Goal: Navigation & Orientation: Find specific page/section

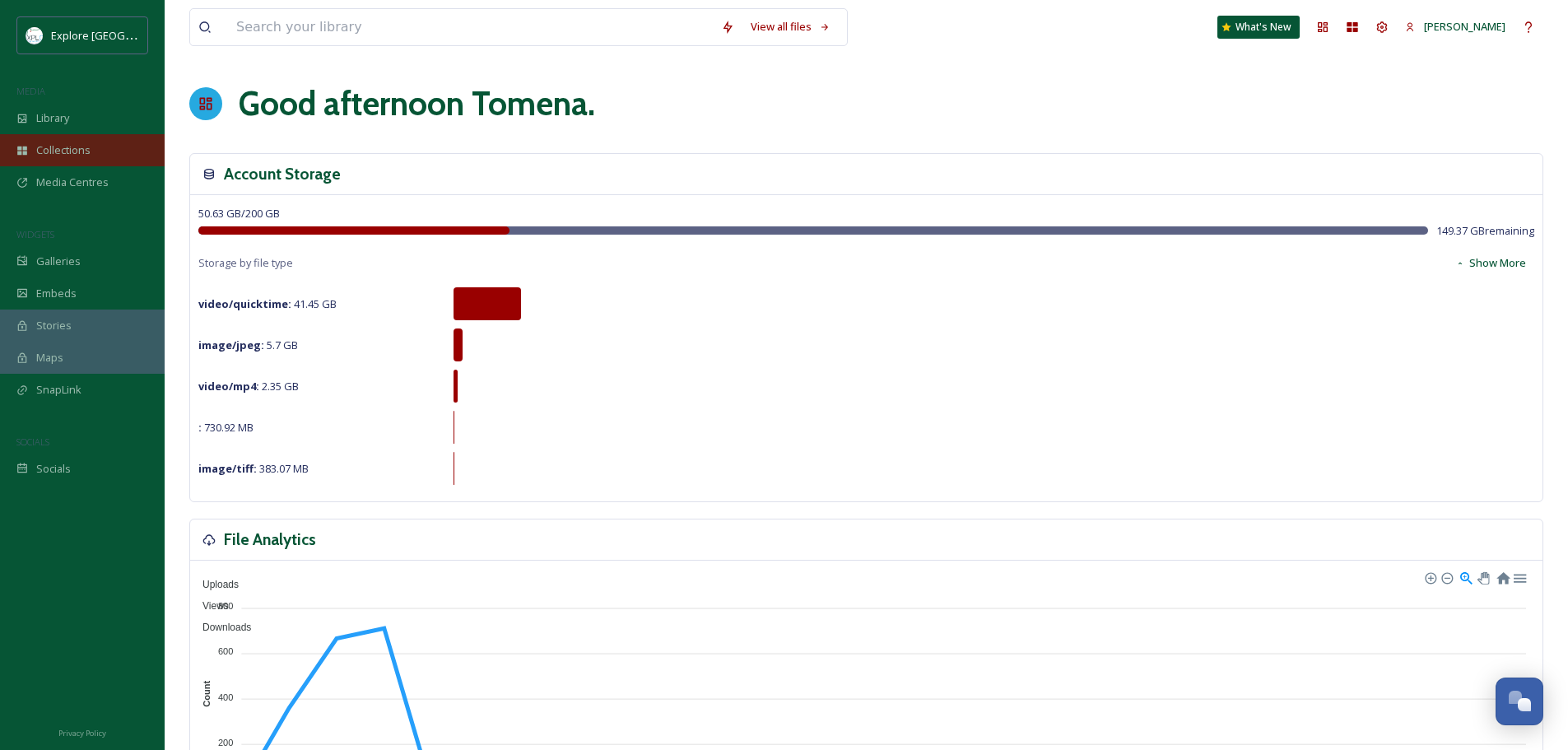
click at [101, 148] on div "Collections" at bounding box center [82, 150] width 165 height 32
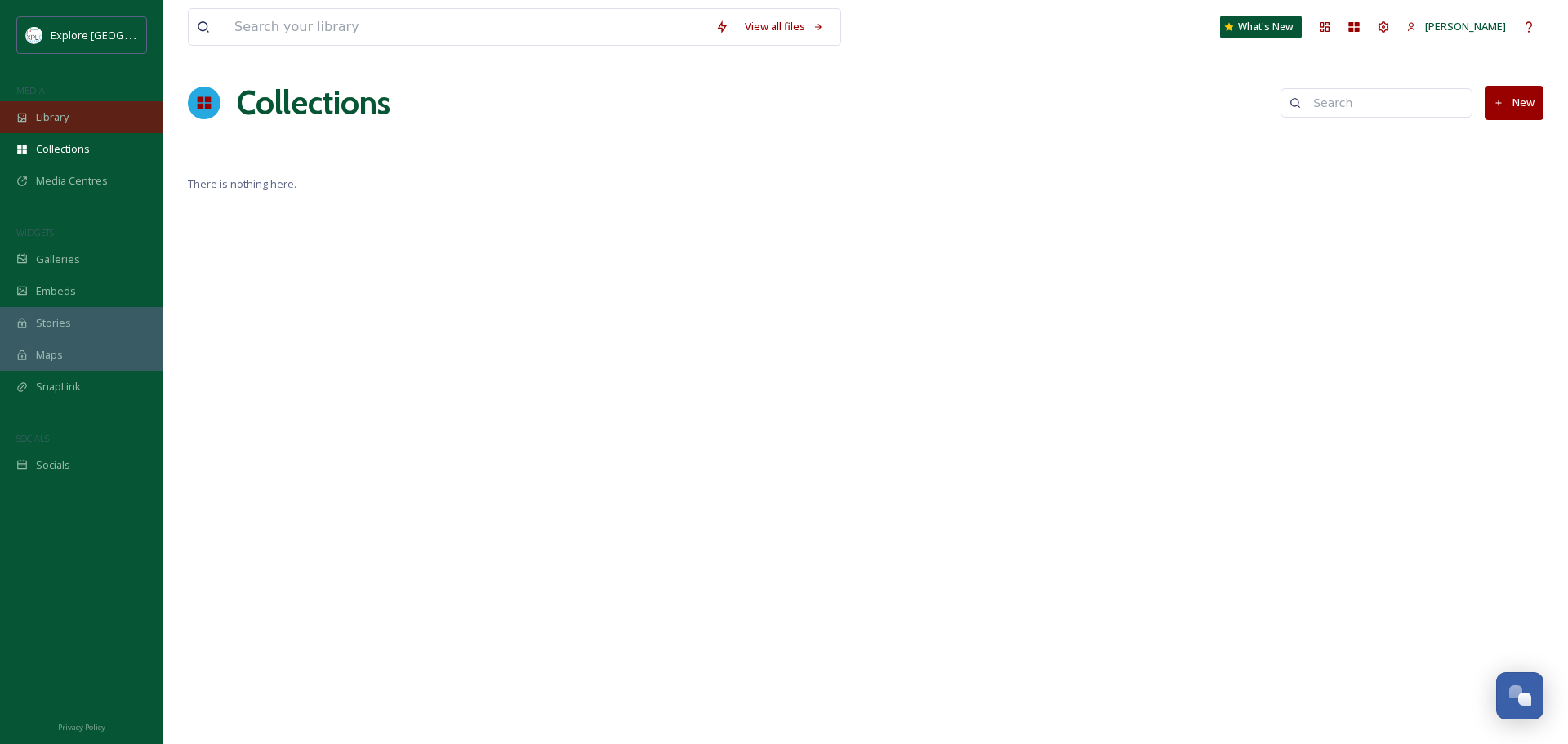
click at [87, 125] on div "Library" at bounding box center [81, 117] width 164 height 32
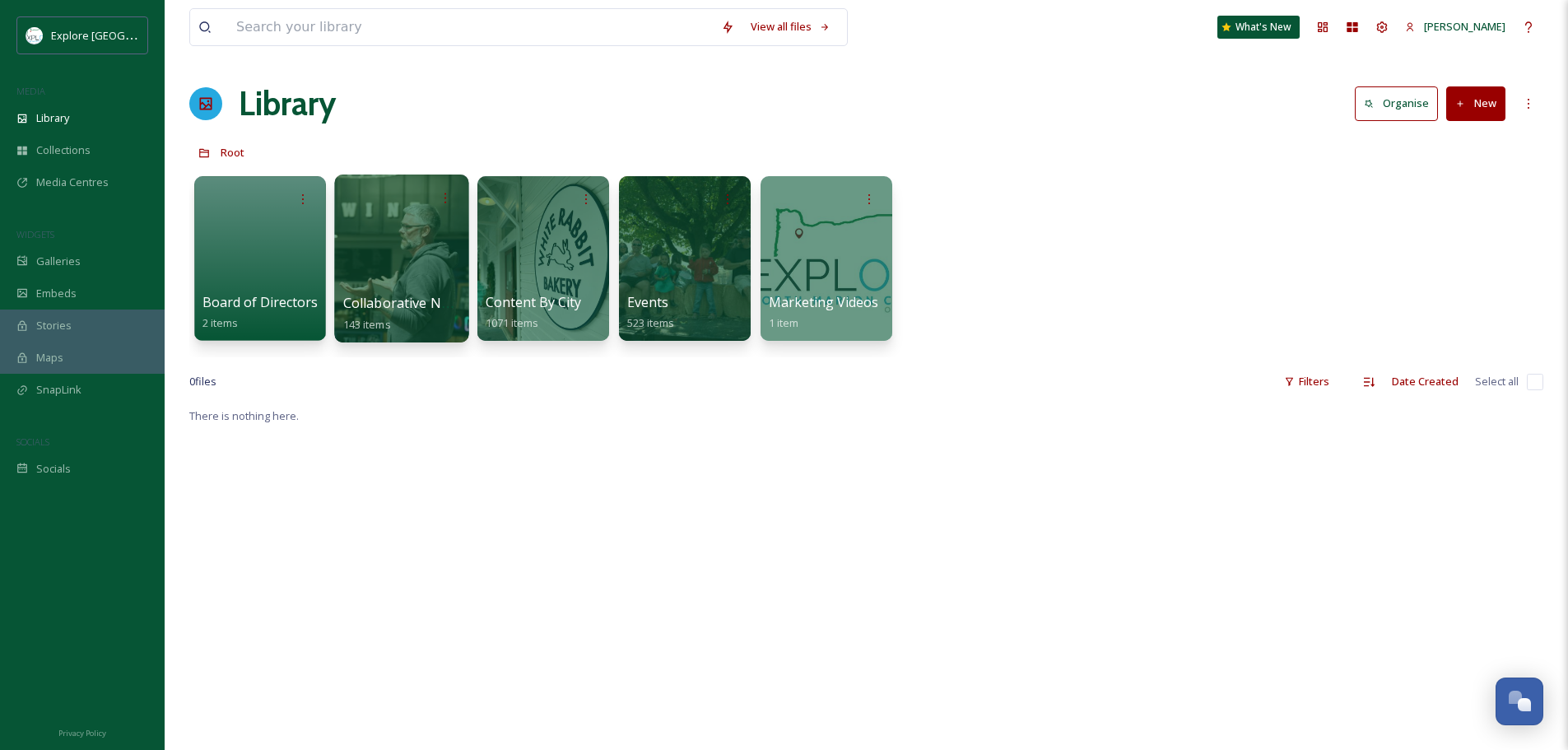
click at [395, 314] on div "Collaborative Networking Meetings 143 items" at bounding box center [402, 313] width 118 height 41
click at [402, 260] on div at bounding box center [401, 259] width 134 height 168
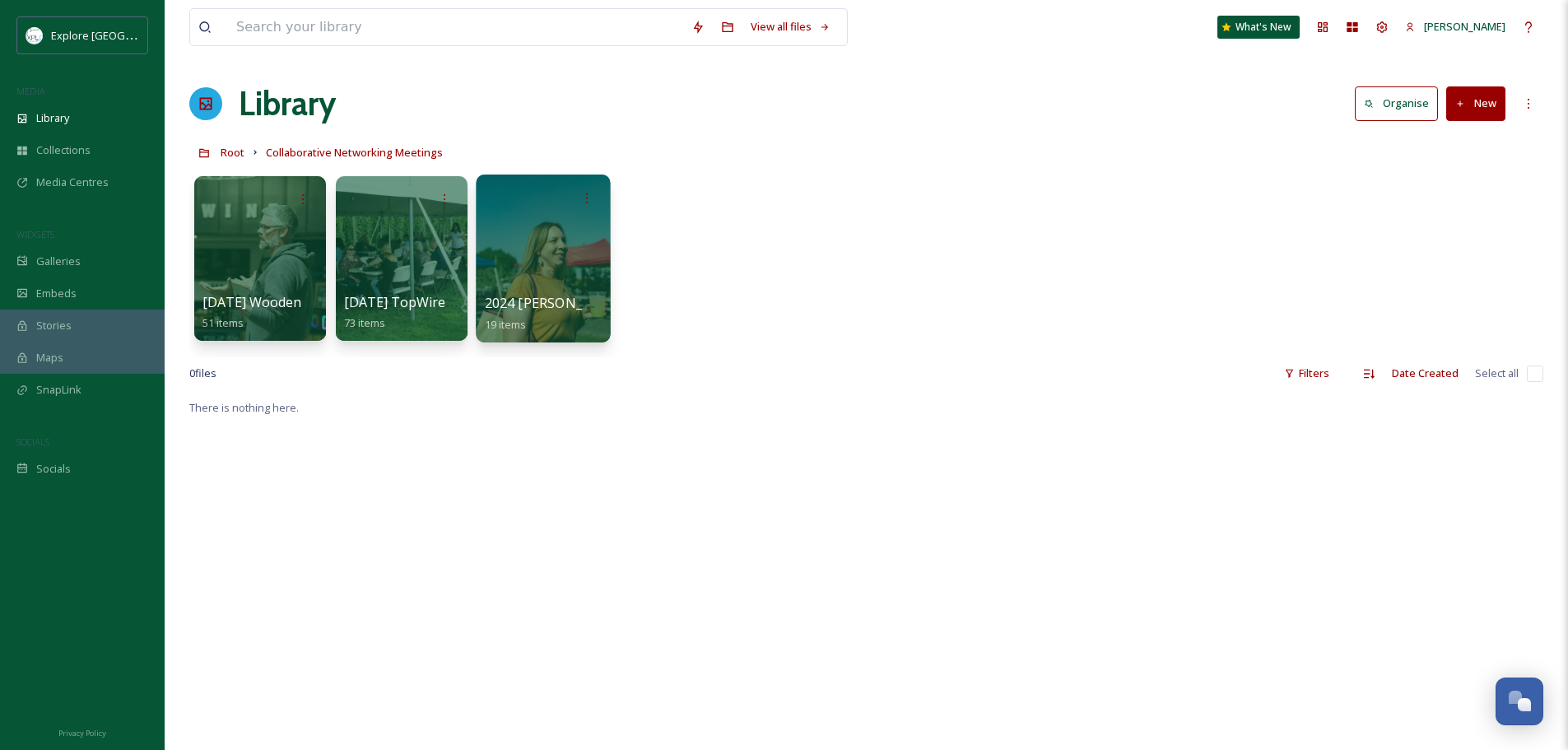
click at [578, 292] on div at bounding box center [542, 259] width 134 height 168
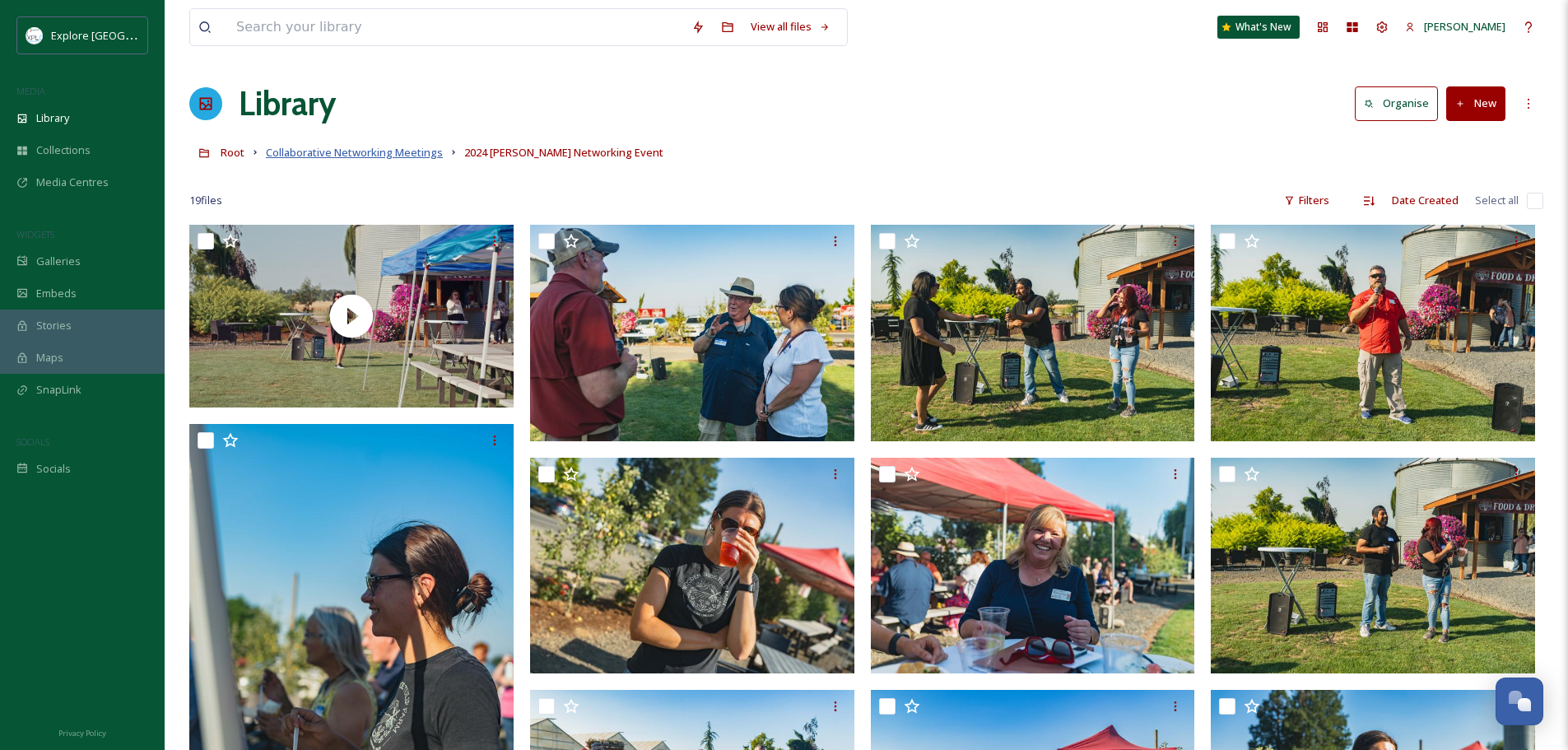
click at [312, 158] on span "Collaborative Networking Meetings" at bounding box center [354, 152] width 177 height 15
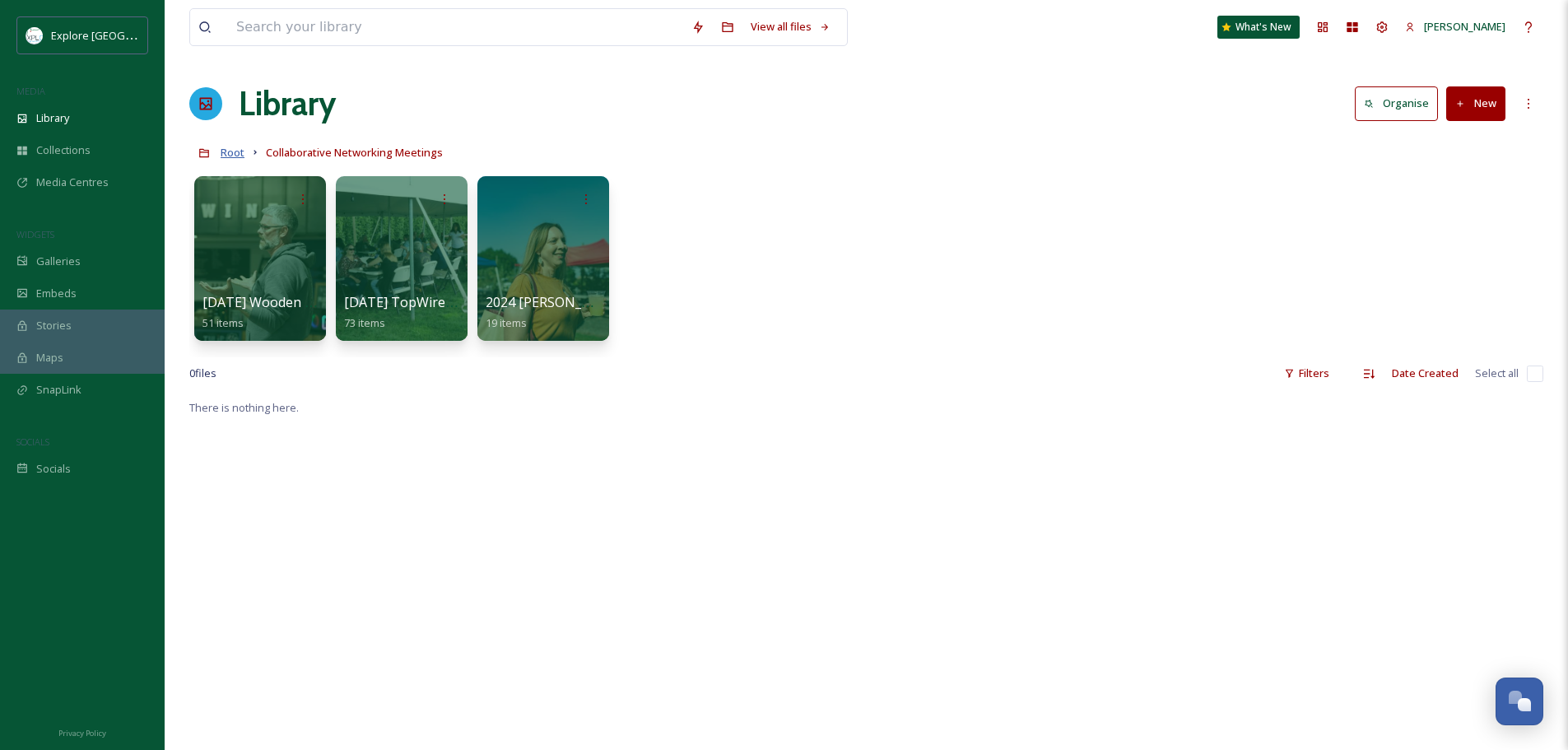
click at [233, 156] on span "Root" at bounding box center [232, 152] width 24 height 15
